Goal: Navigation & Orientation: Find specific page/section

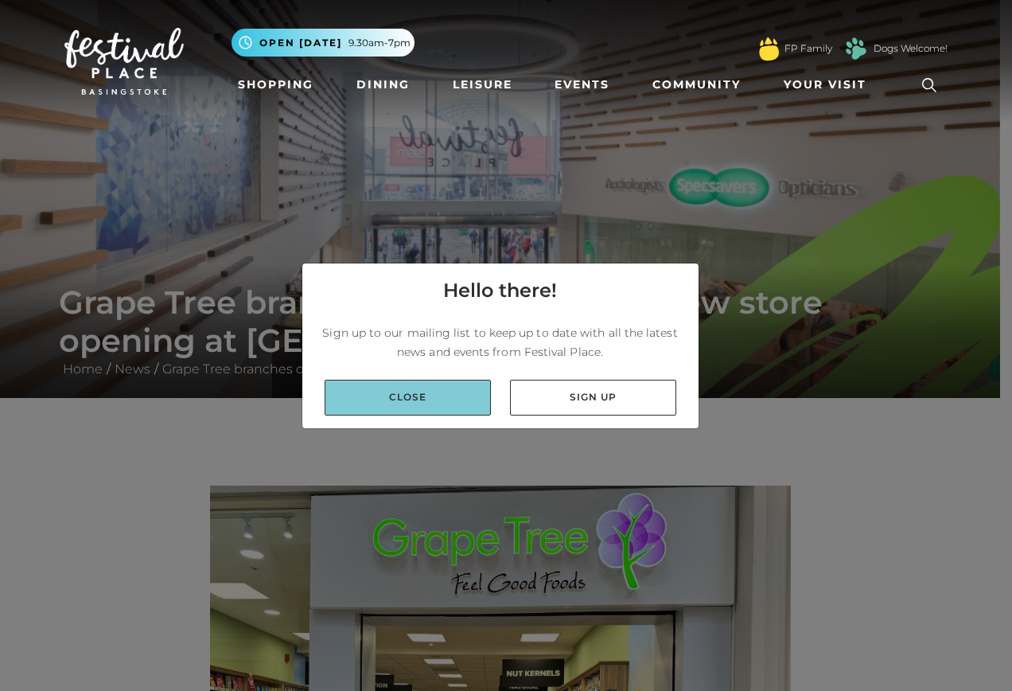
click at [410, 388] on link "Close" at bounding box center [408, 397] width 166 height 36
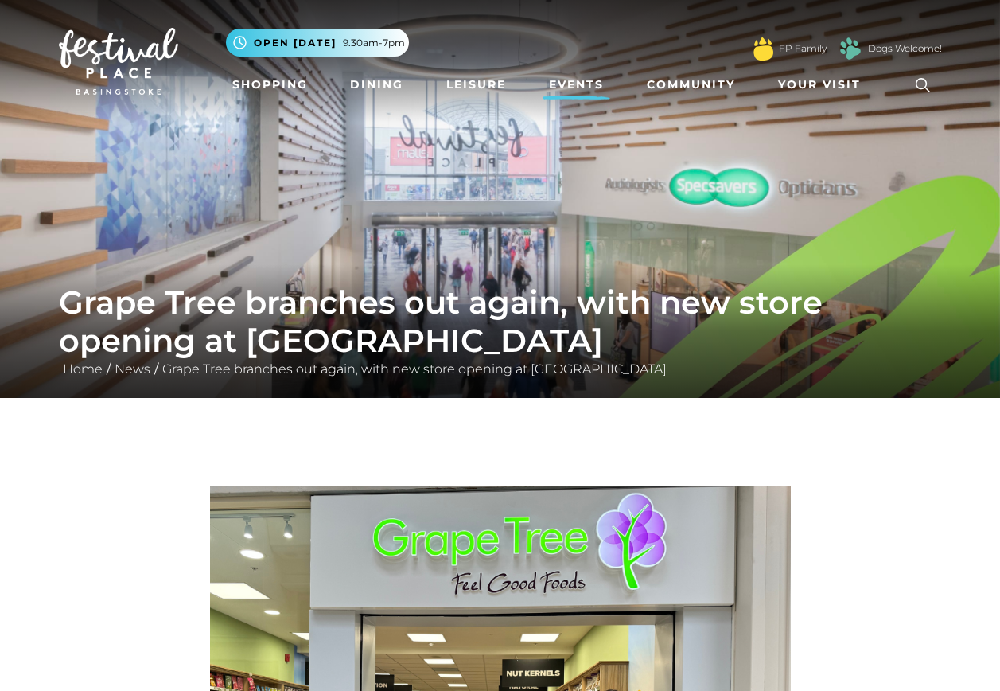
click at [571, 87] on link "Events" at bounding box center [577, 84] width 68 height 29
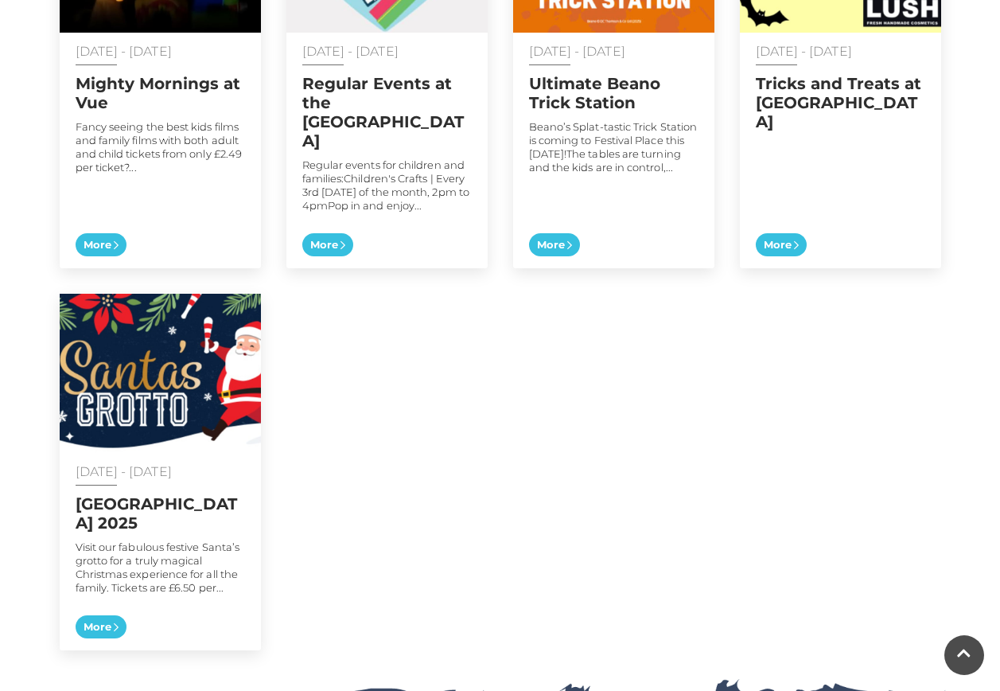
scroll to position [1018, 0]
